Goal: Browse casually: Explore the website without a specific task or goal

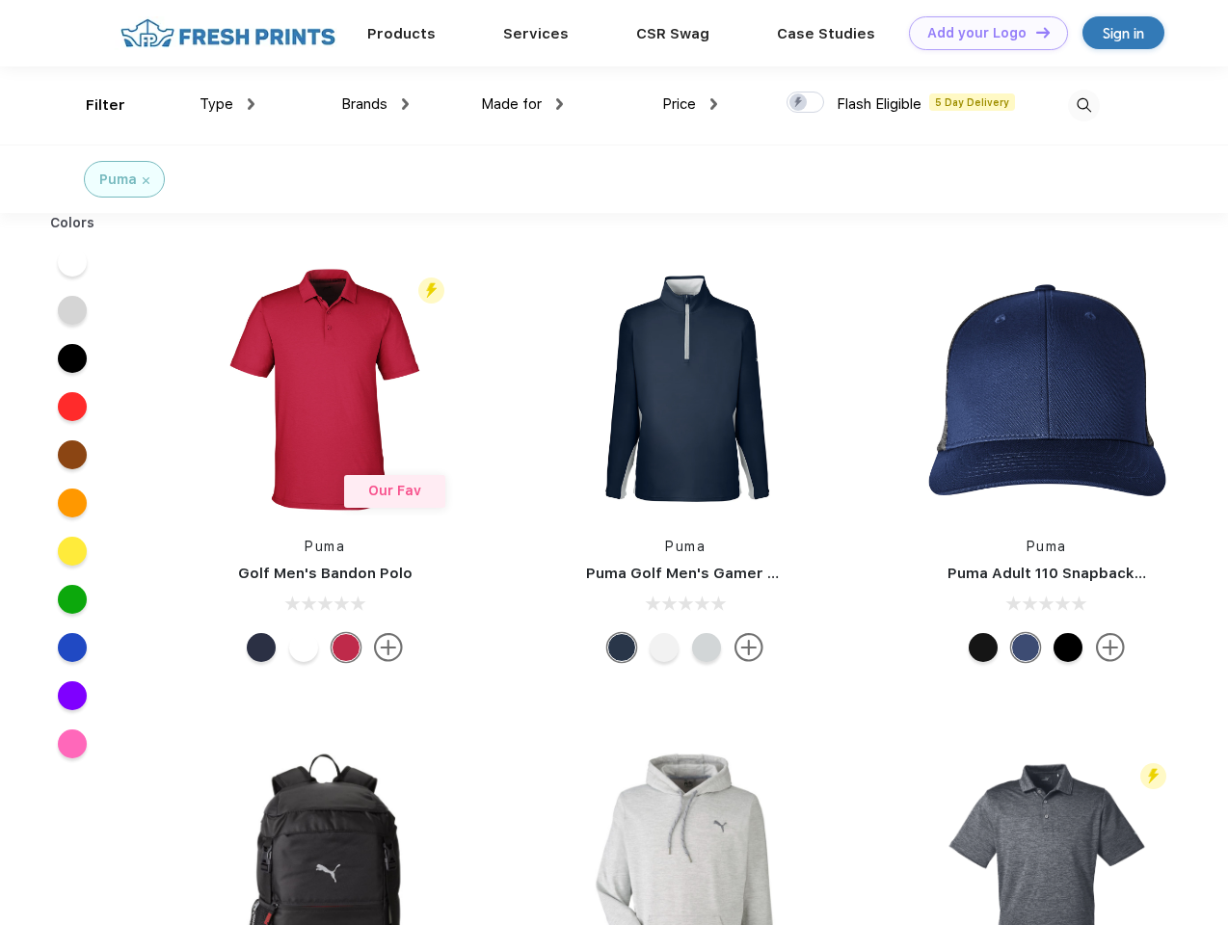
scroll to position [1, 0]
click at [981, 33] on link "Add your Logo Design Tool" at bounding box center [988, 33] width 159 height 34
click at [0, 0] on div "Design Tool" at bounding box center [0, 0] width 0 height 0
click at [1034, 32] on link "Add your Logo Design Tool" at bounding box center [988, 33] width 159 height 34
click at [93, 105] on div "Filter" at bounding box center [106, 105] width 40 height 22
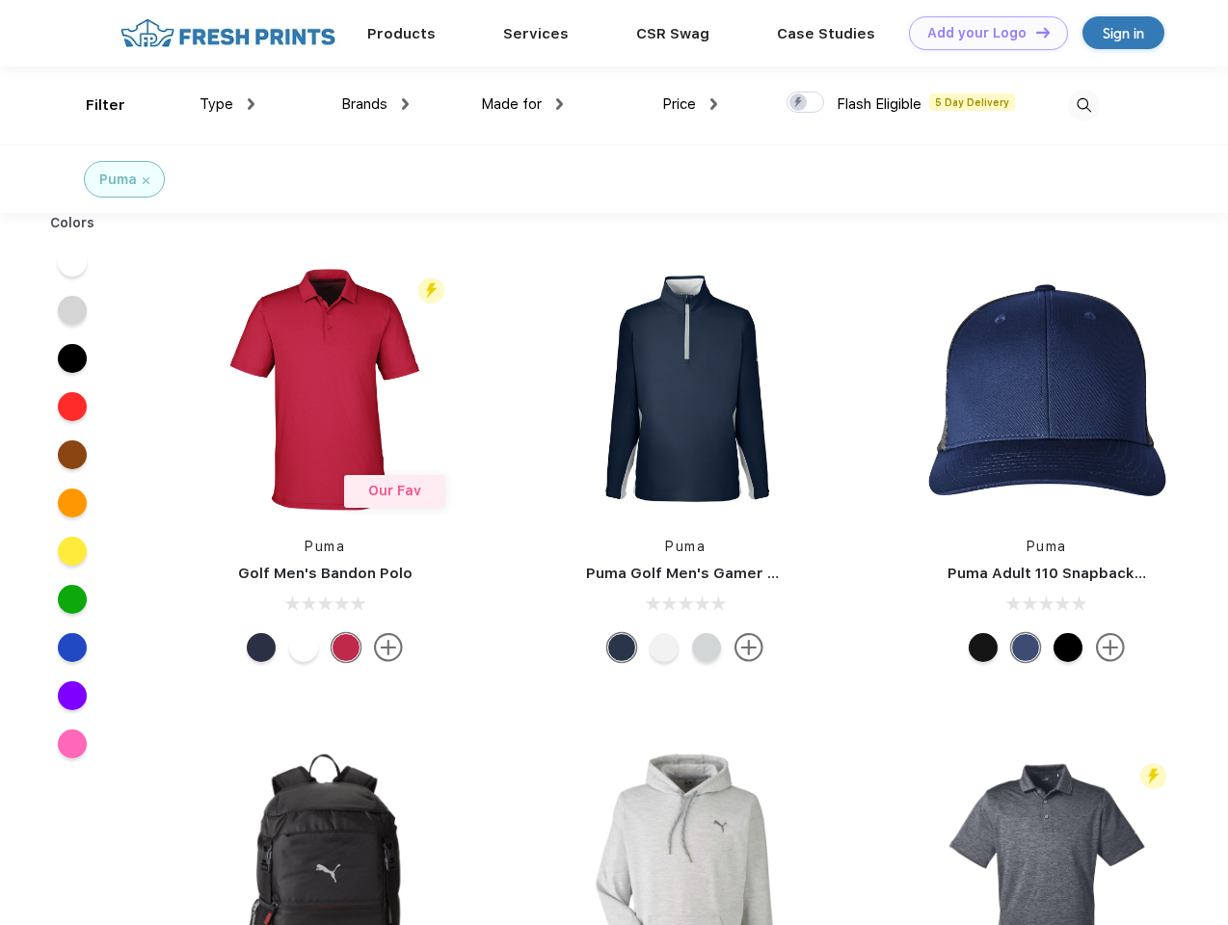
click at [227, 104] on span "Type" at bounding box center [217, 103] width 34 height 17
click at [375, 104] on span "Brands" at bounding box center [364, 103] width 46 height 17
click at [522, 104] on span "Made for" at bounding box center [511, 103] width 61 height 17
click at [690, 104] on span "Price" at bounding box center [679, 103] width 34 height 17
click at [806, 103] on div at bounding box center [805, 102] width 38 height 21
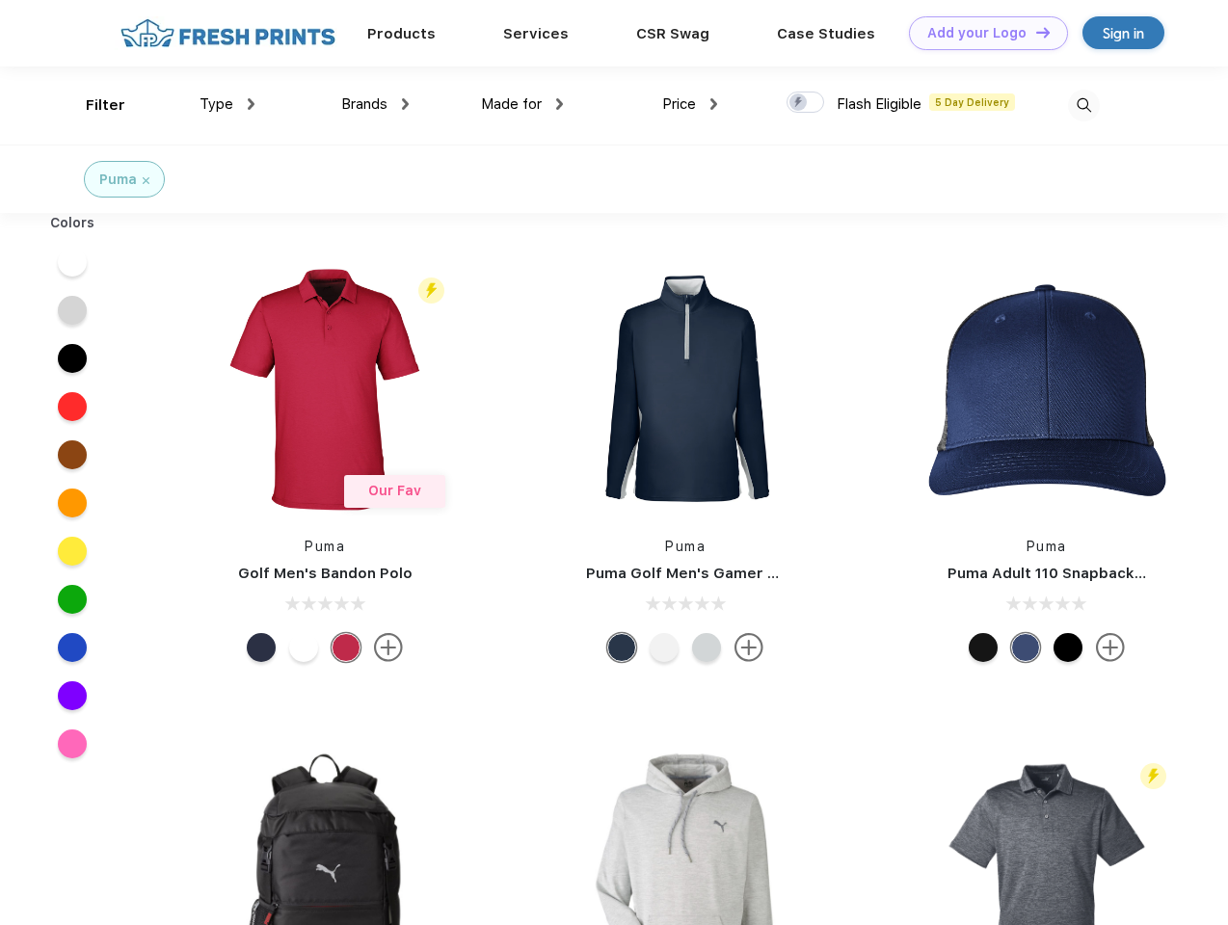
click at [799, 103] on input "checkbox" at bounding box center [792, 97] width 13 height 13
click at [1083, 105] on img at bounding box center [1084, 106] width 32 height 32
